Goal: Check status: Check status

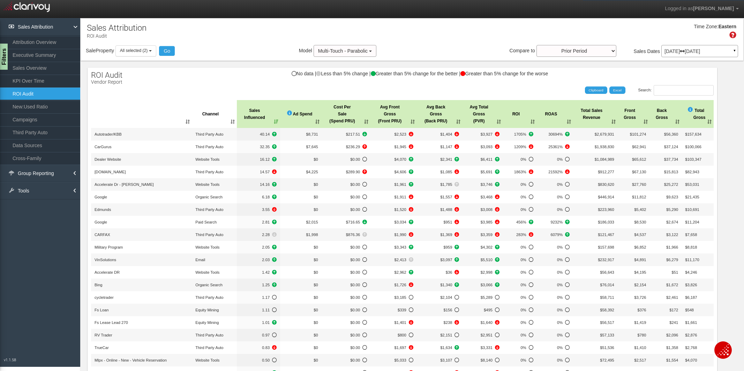
select select "-1"
click at [217, 84] on div "ROI Audit Vendor Report No data | Less than 5% change | Greater than 5% change …" at bounding box center [402, 378] width 629 height 621
click at [228, 81] on div "No data | Less than 5% change | Greater than 5% change for the better | Greater…" at bounding box center [402, 77] width 629 height 12
click at [247, 82] on div "No data | Less than 5% change | Greater than 5% change for the better | Greater…" at bounding box center [402, 77] width 629 height 12
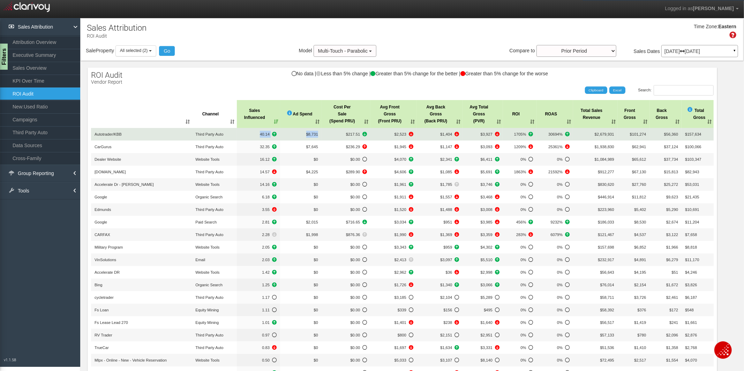
drag, startPoint x: 258, startPoint y: 134, endPoint x: 298, endPoint y: 138, distance: 40.3
click at [298, 138] on tr "Autotrader/KBB Third Party Auto 40.14 $8,731 $217.51 $2,523 $1,404 $3,927 1705%…" at bounding box center [402, 134] width 622 height 13
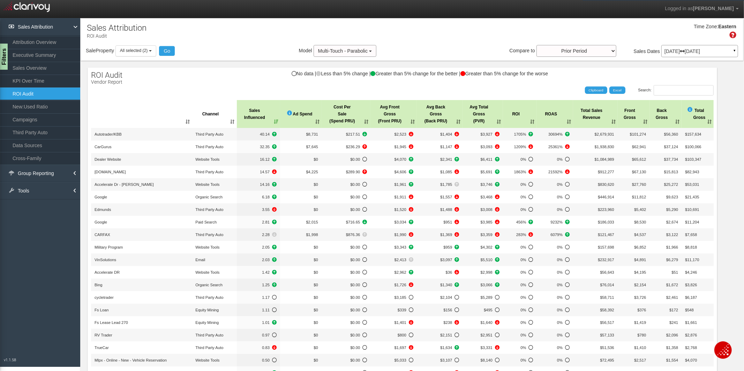
click at [258, 91] on div "Search: Clipboard Excel" at bounding box center [398, 90] width 629 height 10
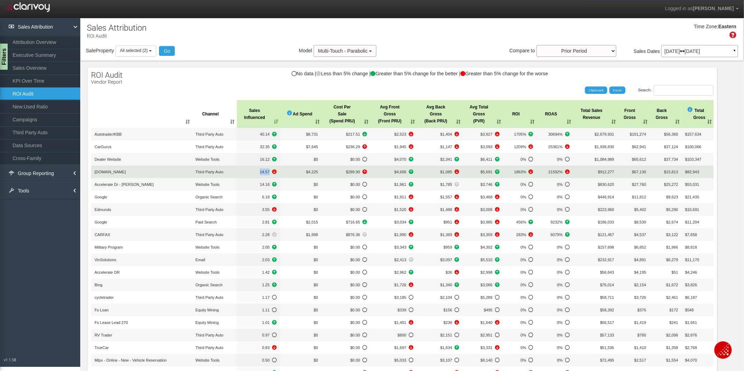
drag, startPoint x: 258, startPoint y: 172, endPoint x: 288, endPoint y: 172, distance: 29.3
click at [288, 172] on tr "[DOMAIN_NAME] Third Party Auto 14.57 $4,225 $289.90 $4,606 $1,085 $5,691 1863% …" at bounding box center [402, 172] width 622 height 13
click at [288, 172] on td "$4,225" at bounding box center [300, 172] width 41 height 13
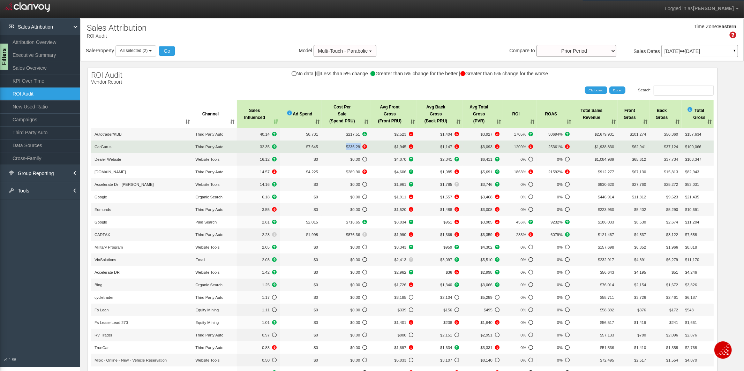
drag, startPoint x: 345, startPoint y: 147, endPoint x: 374, endPoint y: 146, distance: 29.3
click at [374, 146] on tr "CarGurus Third Party Auto 32.35 $7,645 $236.29 $1,945 $1,147 $3,093 1209% 25361…" at bounding box center [402, 147] width 622 height 13
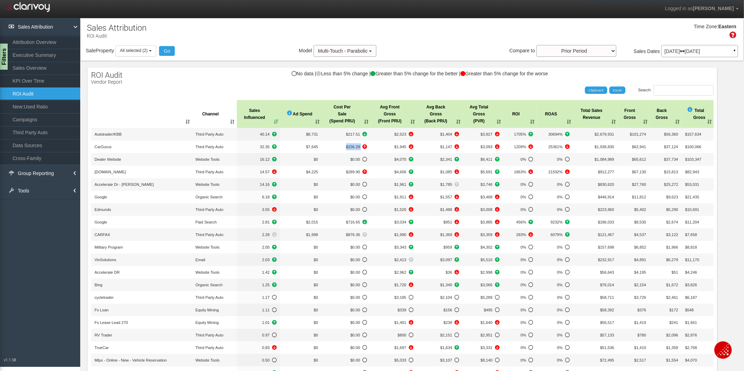
click at [226, 84] on div "ROI Audit Vendor Report No data | Less than 5% change | Greater than 5% change …" at bounding box center [402, 378] width 629 height 621
click at [703, 52] on p "[DATE] [DATE]" at bounding box center [699, 51] width 70 height 5
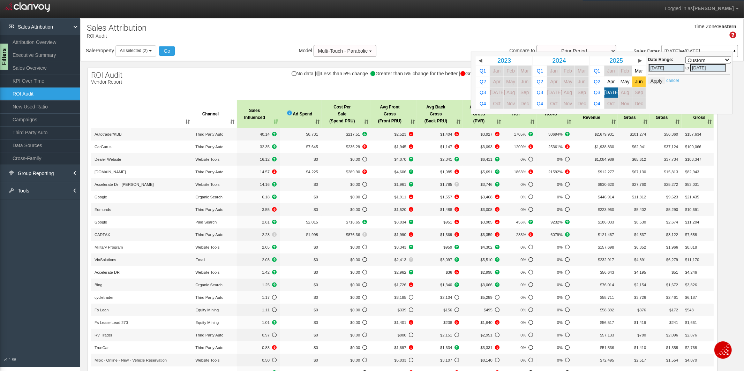
click at [641, 82] on span "Jun" at bounding box center [639, 81] width 8 height 5
select select ","
type input "[DATE]"
click at [641, 82] on span "Jun" at bounding box center [639, 81] width 8 height 5
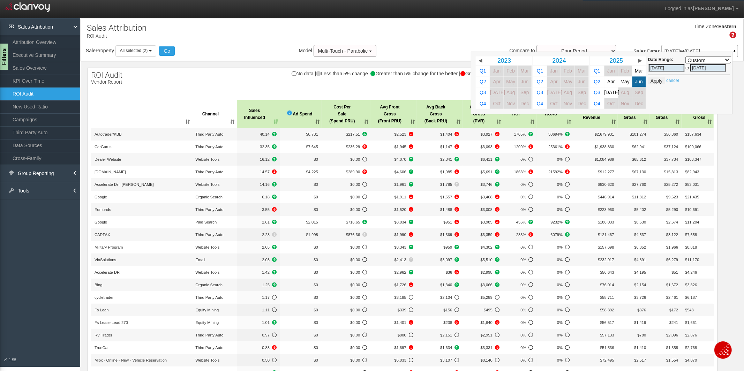
select select ","
click at [658, 81] on button "Apply" at bounding box center [656, 80] width 17 height 7
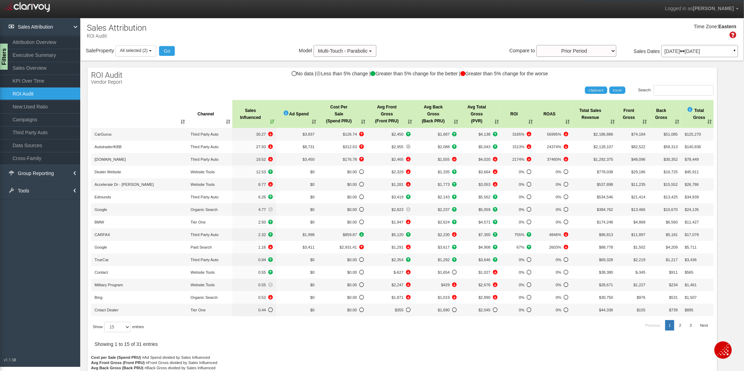
click at [164, 93] on div "Search: Clipboard Excel" at bounding box center [398, 90] width 629 height 10
click at [202, 89] on div "Search: Clipboard Excel" at bounding box center [398, 90] width 629 height 10
click at [243, 69] on div "ROI Audit Vendor Report No data | Less than 5% change | Greater than 5% change …" at bounding box center [402, 234] width 629 height 333
click at [337, 52] on span "Multi-Touch - Parabolic" at bounding box center [343, 51] width 50 height 6
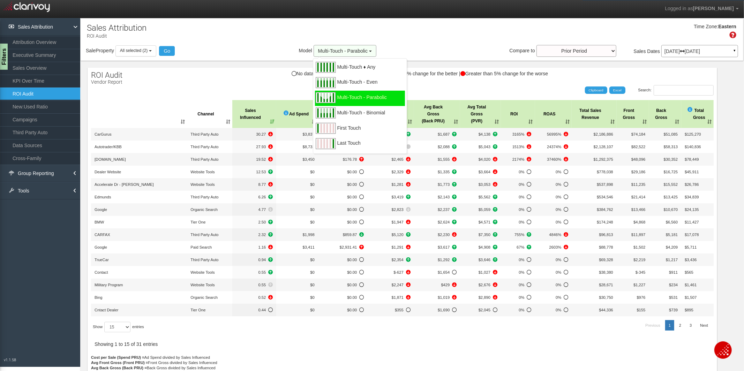
click at [337, 52] on span "Multi-Touch - Parabolic" at bounding box center [343, 51] width 50 height 6
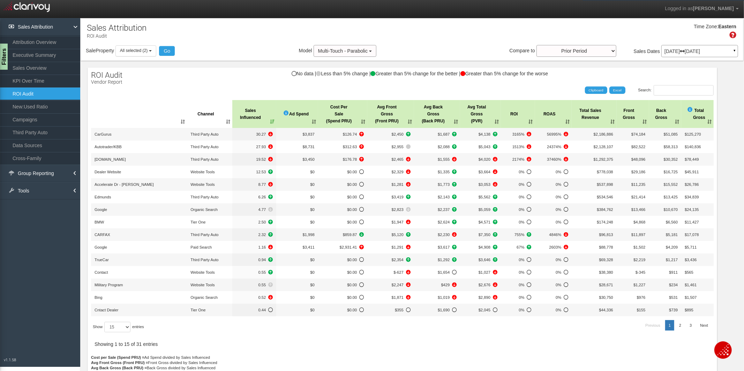
click at [210, 86] on div "Search: Clipboard Excel" at bounding box center [398, 90] width 629 height 10
click at [252, 74] on div "No data | Less than 5% change | Greater than 5% change for the better | Greater…" at bounding box center [402, 77] width 629 height 12
click at [720, 54] on div "[DATE] [DATE] ▼" at bounding box center [699, 51] width 77 height 12
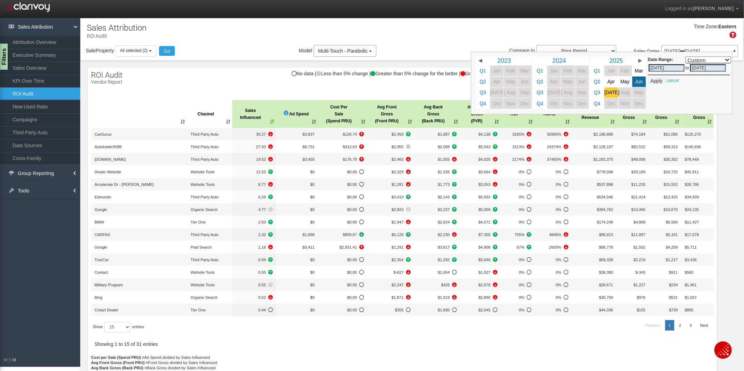
click at [616, 95] on link "[DATE]" at bounding box center [611, 92] width 14 height 10
select select ","
type input "[DATE]"
click at [616, 95] on link "[DATE]" at bounding box center [611, 92] width 14 height 10
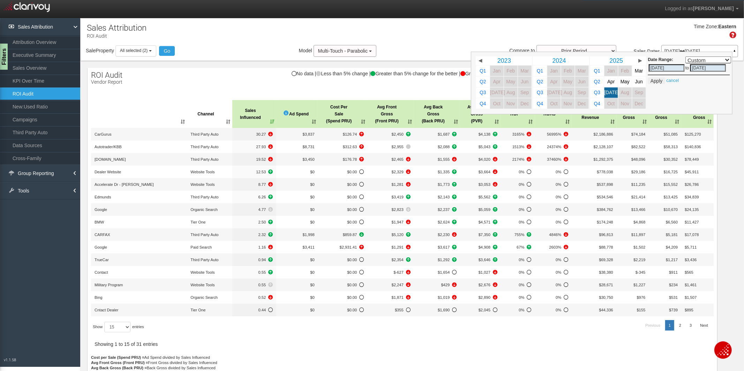
select select ","
click at [652, 82] on button "Apply" at bounding box center [656, 80] width 17 height 7
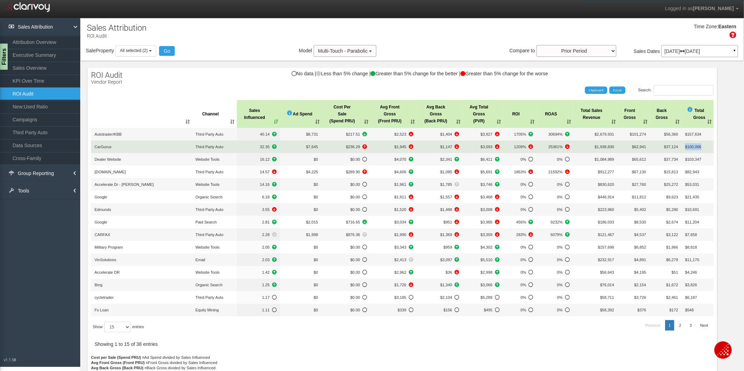
drag, startPoint x: 704, startPoint y: 148, endPoint x: 684, endPoint y: 145, distance: 20.4
click at [684, 145] on td "$100,066" at bounding box center [697, 147] width 32 height 13
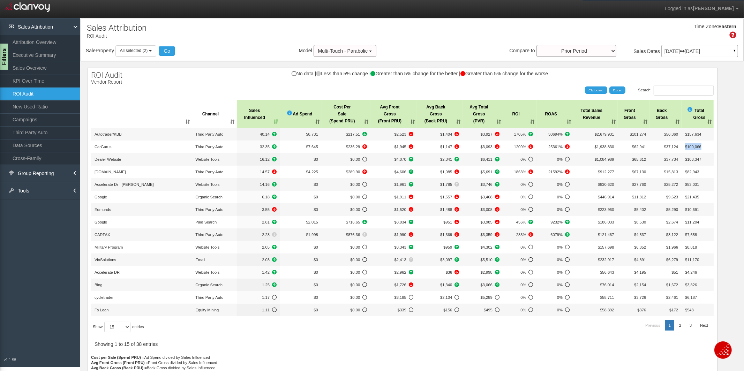
click at [679, 55] on div "[DATE] [DATE] ▼" at bounding box center [699, 51] width 77 height 12
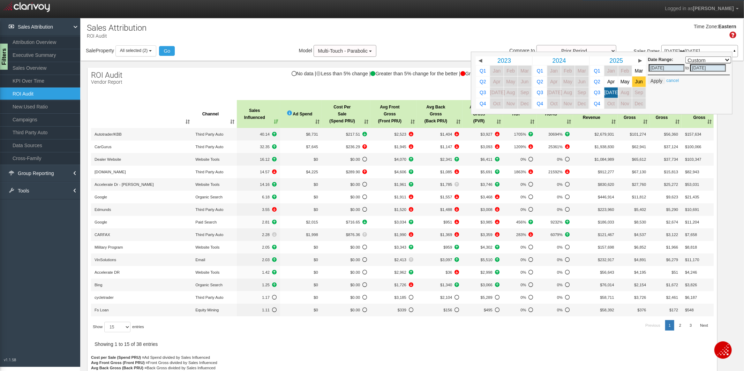
click at [640, 84] on span "Jun" at bounding box center [639, 81] width 8 height 5
select select ","
type input "[DATE]"
click at [640, 84] on span "Jun" at bounding box center [639, 81] width 8 height 5
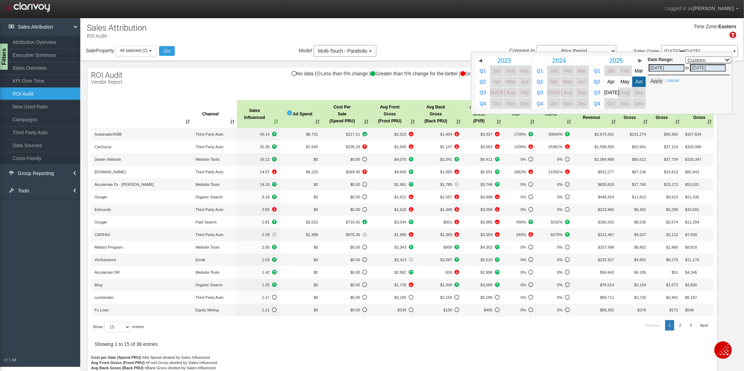
select select ","
click at [652, 83] on button "Apply" at bounding box center [656, 80] width 17 height 7
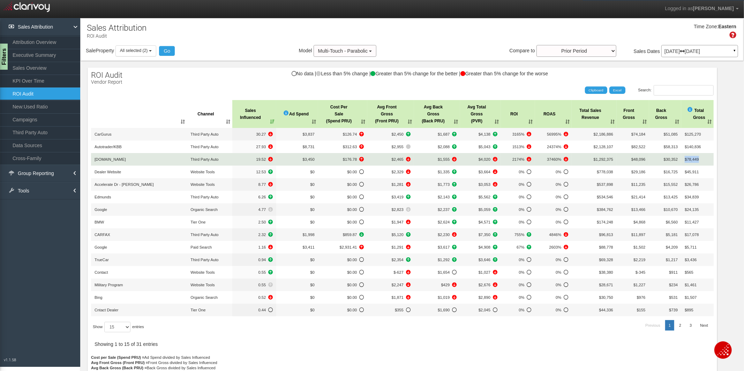
drag, startPoint x: 684, startPoint y: 160, endPoint x: 707, endPoint y: 161, distance: 22.7
click at [707, 161] on td "$78,449" at bounding box center [697, 159] width 32 height 13
drag, startPoint x: 684, startPoint y: 158, endPoint x: 701, endPoint y: 162, distance: 17.1
click at [701, 162] on td "$78,449" at bounding box center [697, 159] width 32 height 13
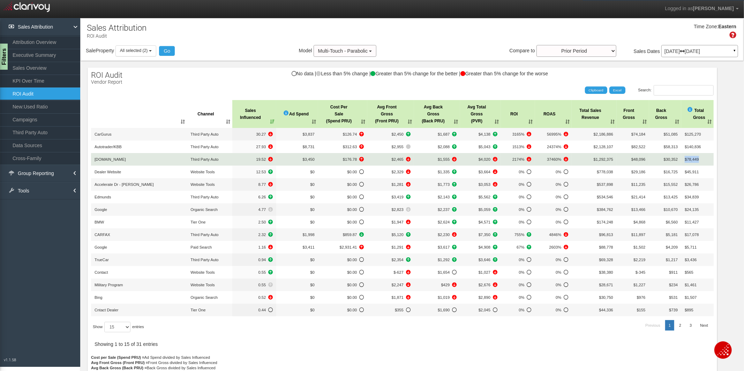
click at [701, 162] on td "$78,449" at bounding box center [697, 159] width 32 height 13
drag, startPoint x: 684, startPoint y: 160, endPoint x: 707, endPoint y: 160, distance: 23.7
click at [707, 160] on td "$78,449" at bounding box center [697, 159] width 32 height 13
